Goal: Task Accomplishment & Management: Use online tool/utility

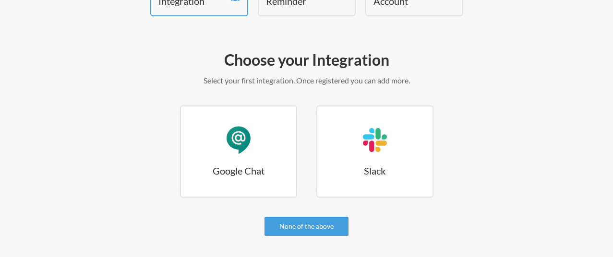
scroll to position [76, 0]
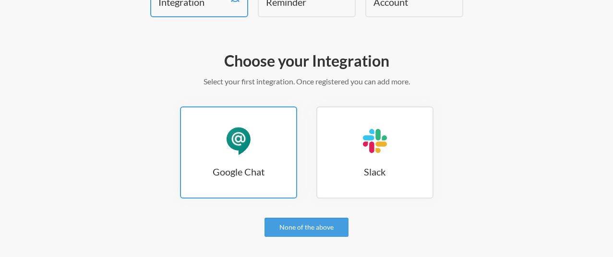
click at [247, 141] on div "Google Chat" at bounding box center [238, 141] width 29 height 29
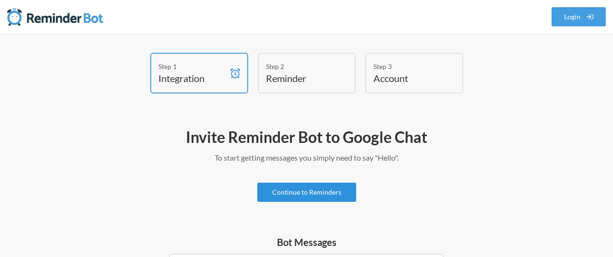
click at [308, 198] on link "Continue to Reminders" at bounding box center [306, 192] width 99 height 19
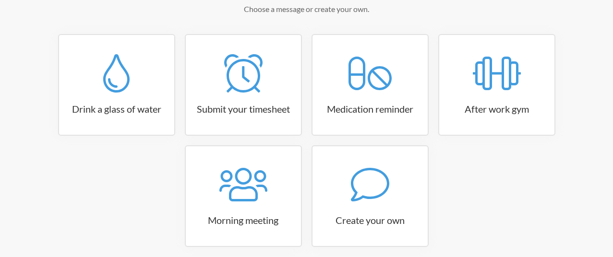
scroll to position [151, 0]
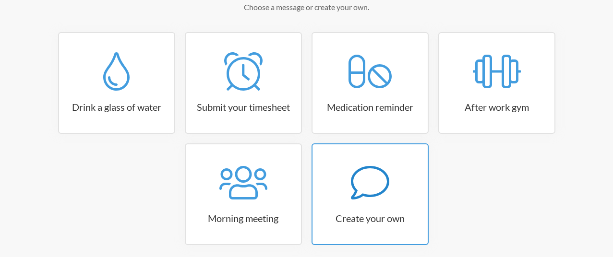
click at [366, 185] on icon at bounding box center [370, 183] width 38 height 38
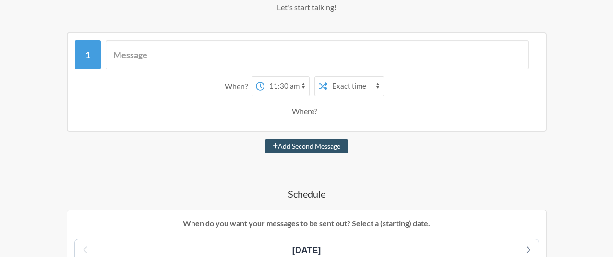
click at [280, 85] on select "12:00 am 12:15 am 12:30 am 12:45 am 1:00 am 1:15 am 1:30 am 1:45 am 2:00 am 2:1…" at bounding box center [287, 86] width 45 height 19
select select "09:00:00"
click at [265, 77] on select "12:00 am 12:15 am 12:30 am 12:45 am 1:00 am 1:15 am 1:30 am 1:45 am 2:00 am 2:1…" at bounding box center [287, 86] width 45 height 19
click at [346, 83] on select "Exact time Random time" at bounding box center [356, 86] width 56 height 19
click at [328, 77] on select "Exact time Random time" at bounding box center [356, 86] width 56 height 19
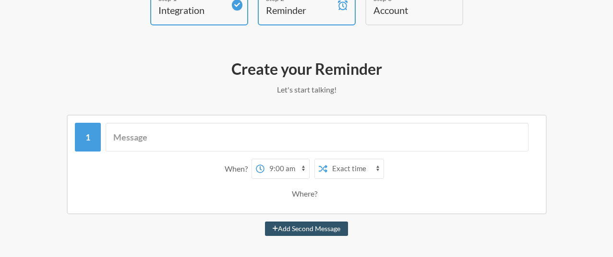
scroll to position [59, 0]
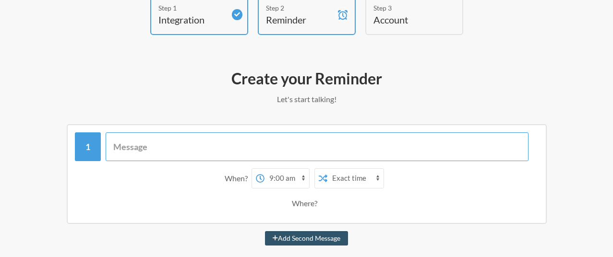
click at [263, 150] on input "text" at bounding box center [317, 147] width 423 height 29
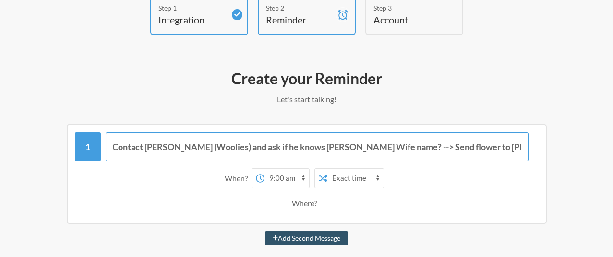
scroll to position [0, 10]
type input "Contact Michael (Woolies) and ask if he knows Matthew Wife name? --> Send flowe…"
click at [350, 179] on select "Exact time Random time" at bounding box center [356, 178] width 56 height 19
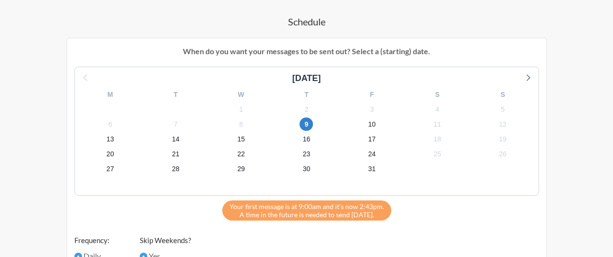
scroll to position [322, 0]
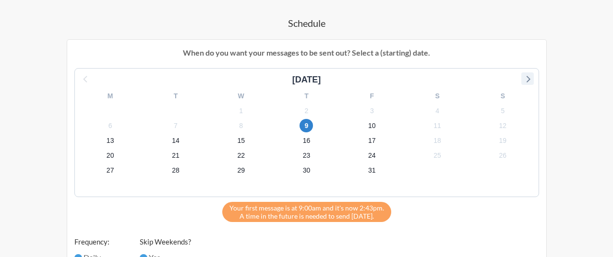
click at [530, 81] on icon at bounding box center [528, 79] width 12 height 12
click at [240, 156] on span "19" at bounding box center [240, 155] width 13 height 13
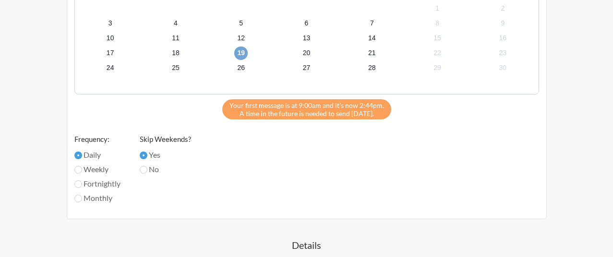
scroll to position [431, 0]
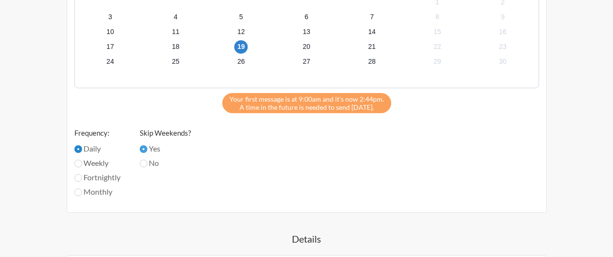
click at [77, 151] on input "Daily" at bounding box center [78, 150] width 8 height 8
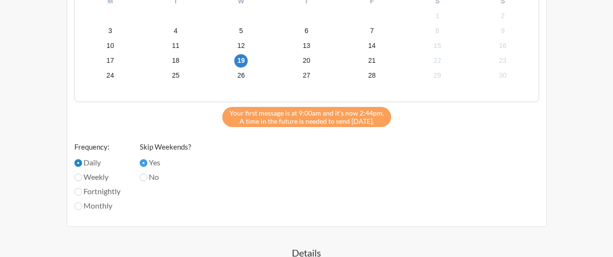
scroll to position [419, 0]
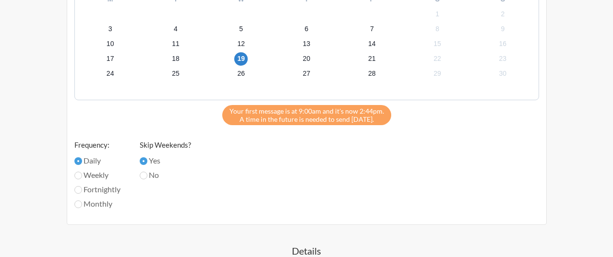
click at [212, 205] on div "November 2025 M T W T F S S 27 28 29 30 31 1 2 3 4 5 6 7 8 9 10 11 12 13 14 15 …" at bounding box center [306, 94] width 465 height 247
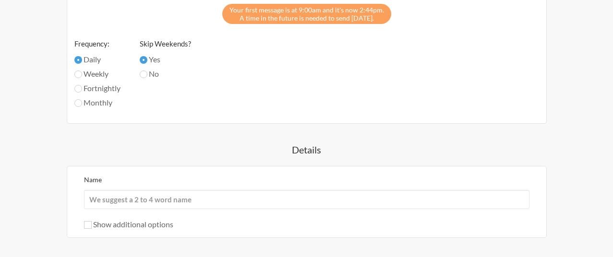
scroll to position [625, 0]
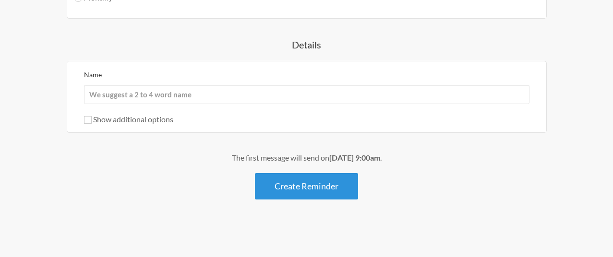
click at [304, 189] on button "Create Reminder" at bounding box center [306, 186] width 103 height 26
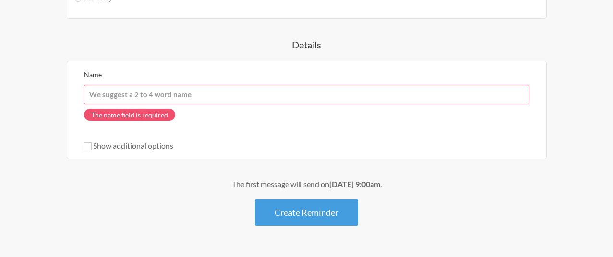
click at [263, 100] on input "Name" at bounding box center [307, 94] width 446 height 19
click at [286, 129] on div "The name field is required" at bounding box center [307, 117] width 446 height 26
click at [275, 95] on input "Name" at bounding box center [307, 94] width 446 height 19
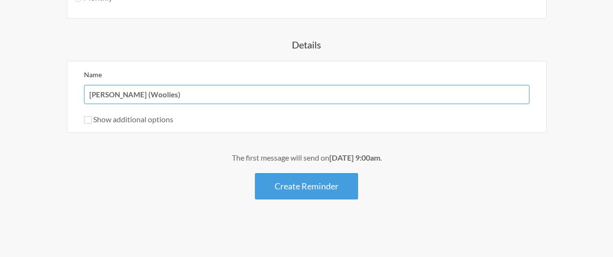
type input "[PERSON_NAME] (Woolies)"
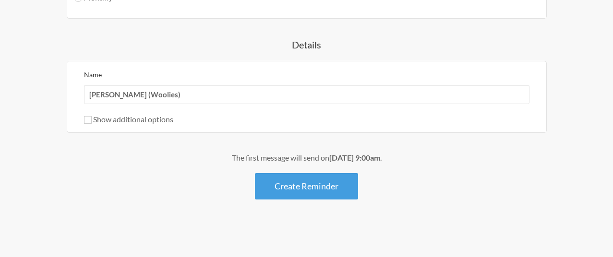
click at [76, 193] on div "The first message will send on November 19th, at 9:00am . Create Reminder" at bounding box center [307, 176] width 556 height 48
click at [87, 122] on input "Show additional options" at bounding box center [88, 120] width 8 height 8
checkbox input "true"
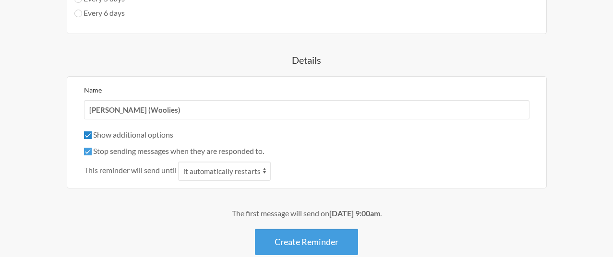
scroll to position [682, 0]
click at [207, 174] on select "it automatically restarts it is replied to" at bounding box center [224, 171] width 93 height 19
select select "1"
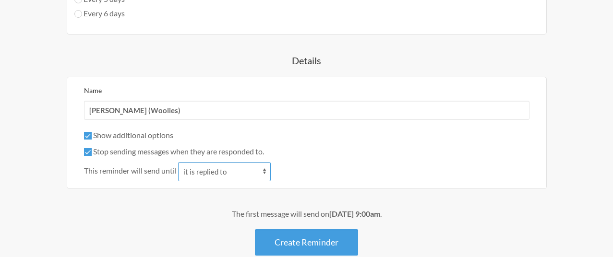
click at [179, 162] on select "it automatically restarts it is replied to" at bounding box center [224, 171] width 93 height 19
click at [200, 210] on div "The first message will send on November 19th, at 9:00am ." at bounding box center [307, 214] width 556 height 12
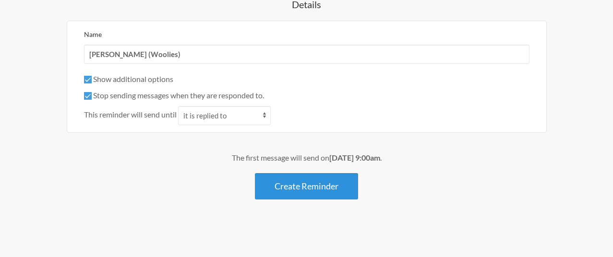
click at [321, 191] on button "Create Reminder" at bounding box center [306, 186] width 103 height 26
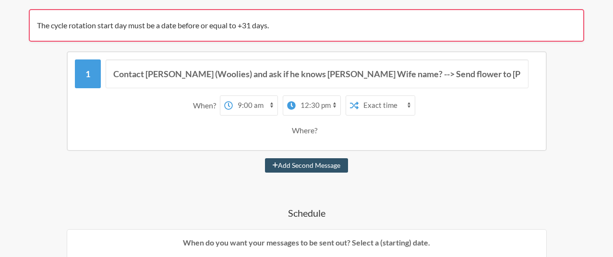
scroll to position [171, 0]
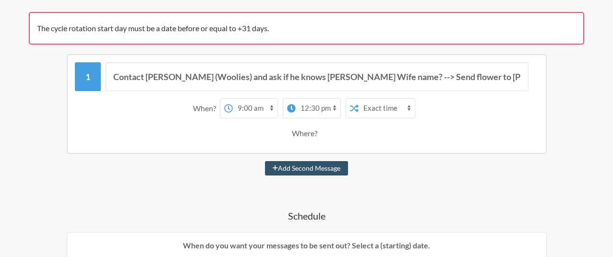
click at [391, 108] on select "Exact time Random time" at bounding box center [387, 108] width 56 height 19
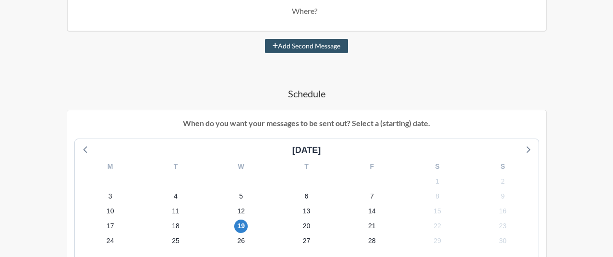
scroll to position [293, 0]
click at [369, 199] on span "7" at bounding box center [371, 196] width 13 height 13
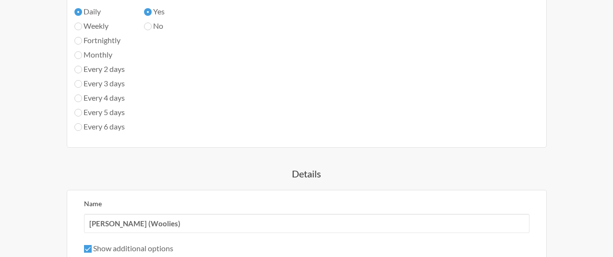
scroll to position [611, 0]
click at [76, 23] on input "Weekly" at bounding box center [78, 26] width 8 height 8
radio input "true"
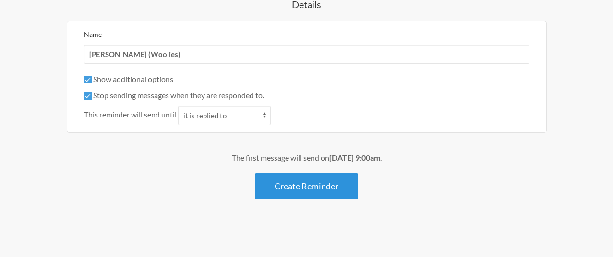
click at [302, 185] on button "Create Reminder" at bounding box center [306, 186] width 103 height 26
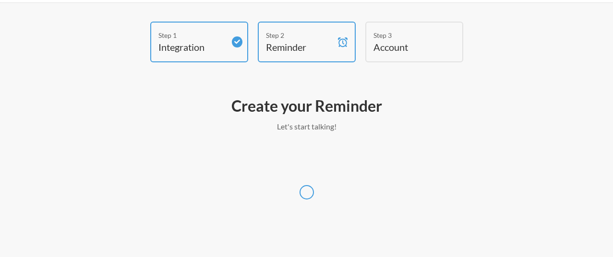
scroll to position [31, 0]
select select "Asia/Hong_Kong"
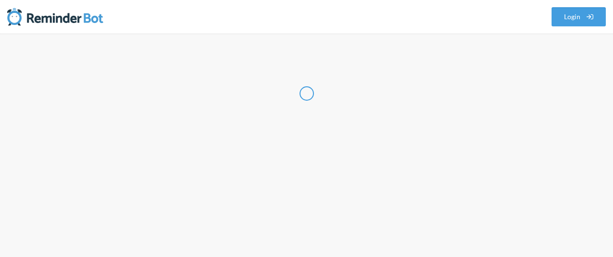
select select "HK"
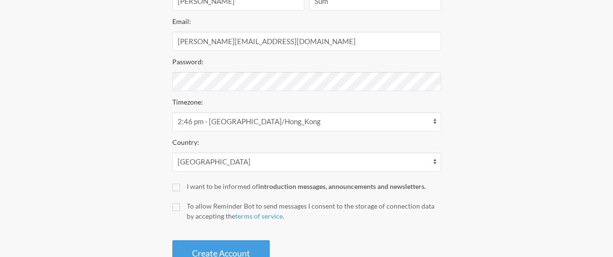
scroll to position [241, 0]
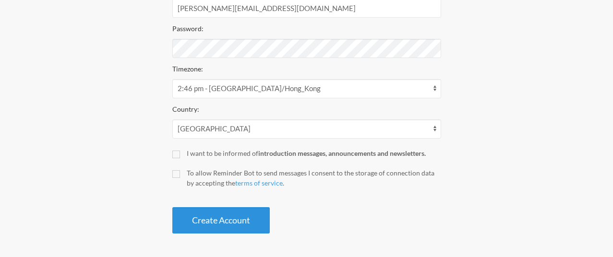
click at [232, 226] on button "Create Account" at bounding box center [220, 220] width 97 height 26
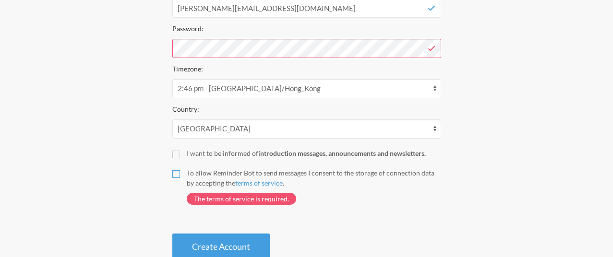
click at [177, 176] on input "To allow Reminder Bot to send messages I consent to the storage of connection d…" at bounding box center [176, 174] width 8 height 8
checkbox input "true"
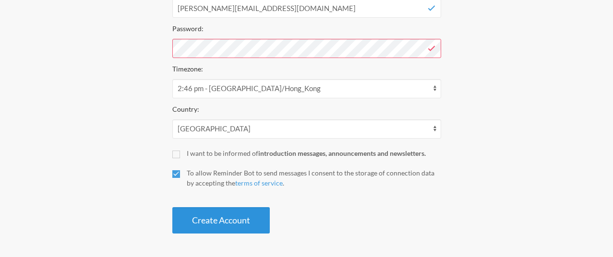
click at [217, 219] on button "Create Account" at bounding box center [220, 220] width 97 height 26
click at [228, 227] on button "Create Account" at bounding box center [220, 220] width 97 height 26
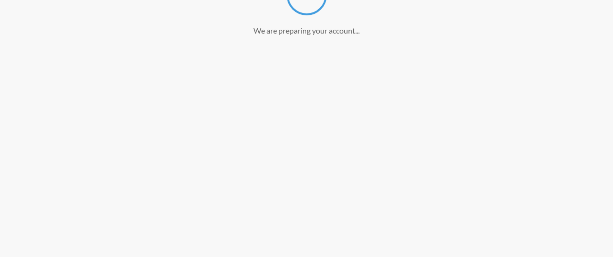
scroll to position [205, 0]
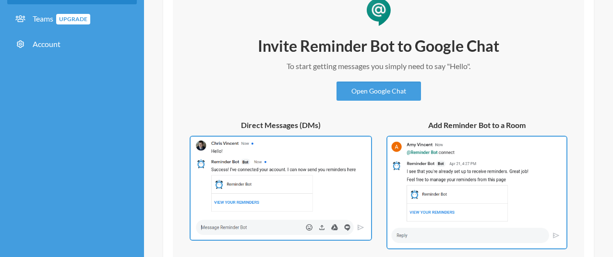
scroll to position [119, 0]
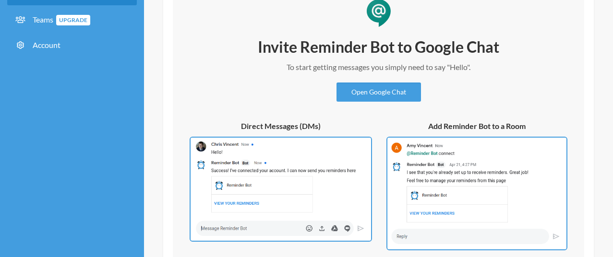
click at [312, 157] on img at bounding box center [281, 189] width 183 height 105
click at [377, 96] on link "Open Google Chat" at bounding box center [379, 92] width 85 height 19
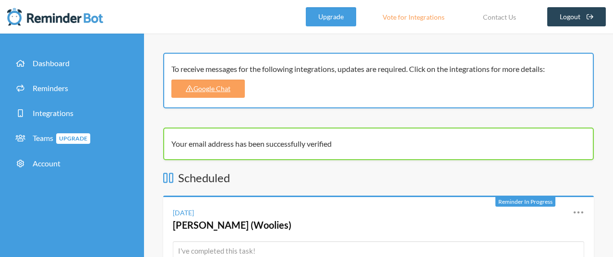
click at [568, 16] on link "Logout" at bounding box center [577, 16] width 59 height 19
